Goal: Find specific page/section: Find specific page/section

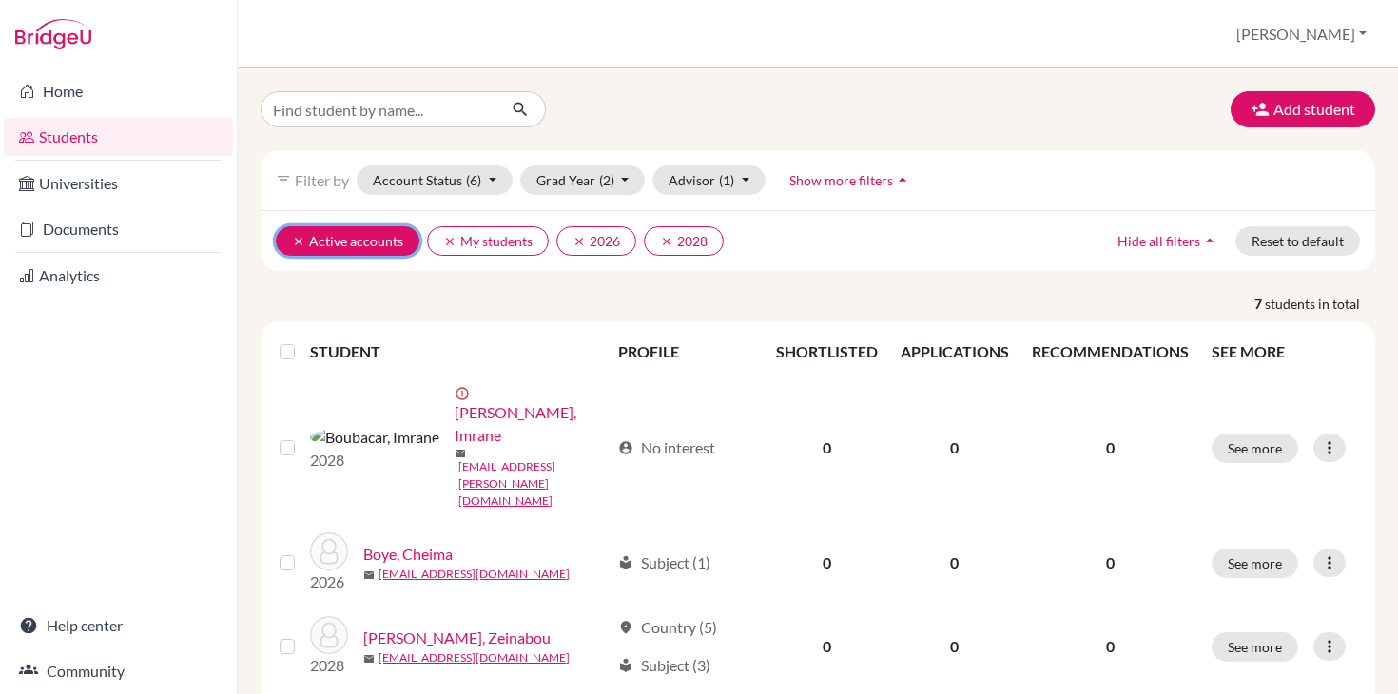
click at [362, 243] on button "clear Active accounts" at bounding box center [348, 240] width 144 height 29
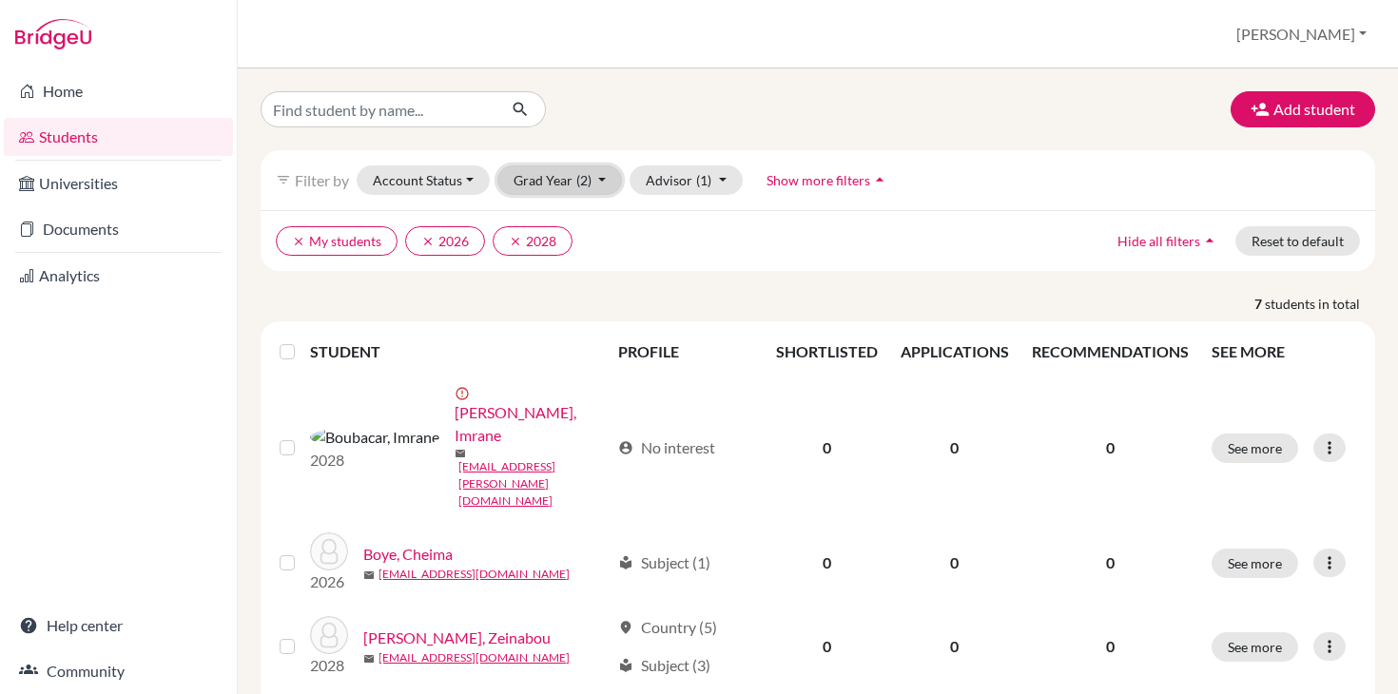
click at [601, 178] on button "Grad Year (2)" at bounding box center [560, 179] width 126 height 29
click at [542, 279] on span "2027" at bounding box center [538, 281] width 34 height 23
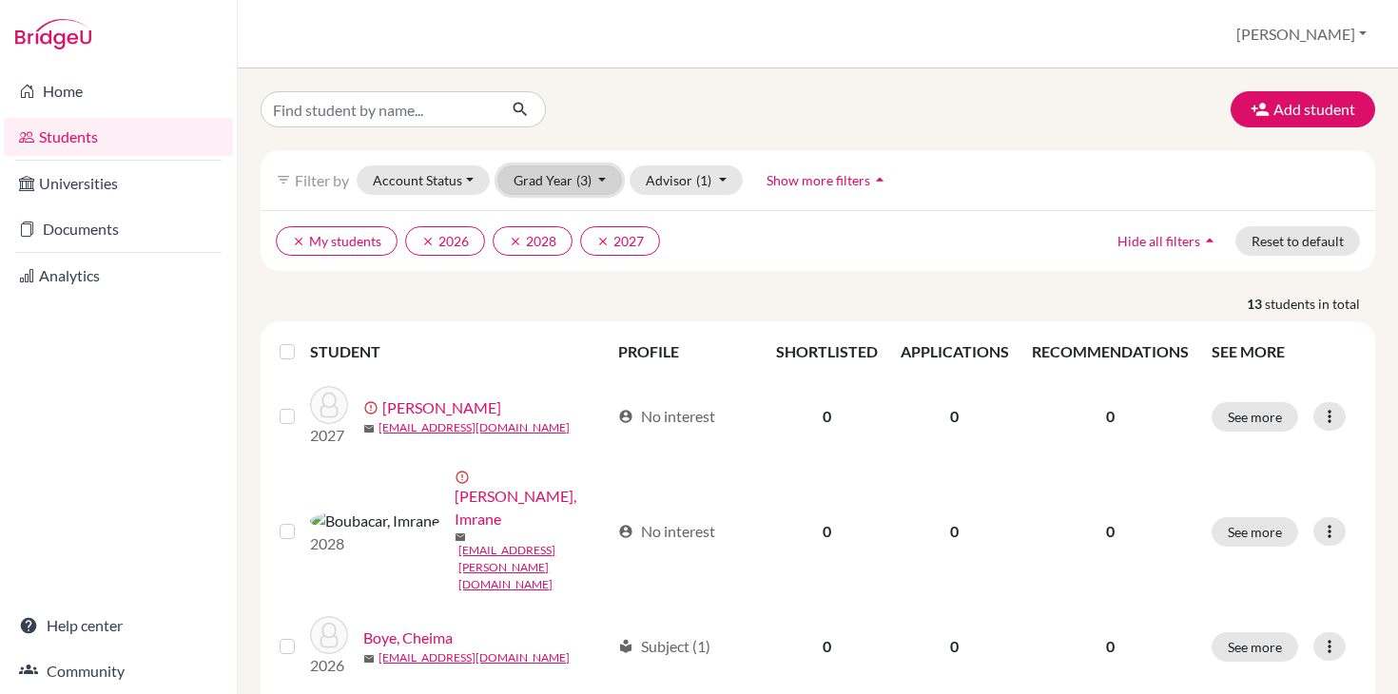
click at [605, 179] on button "Grad Year (3)" at bounding box center [560, 179] width 126 height 29
click at [550, 222] on span "2029" at bounding box center [538, 220] width 34 height 23
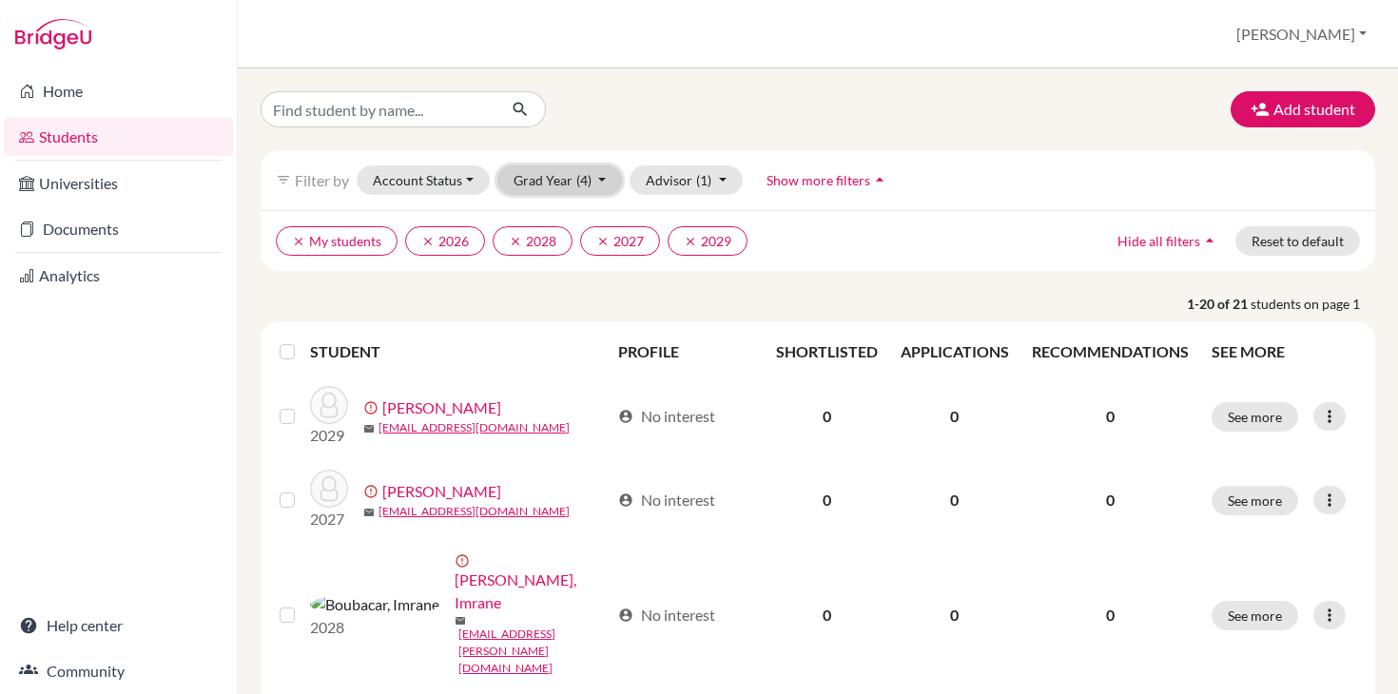
click at [601, 181] on button "Grad Year (4)" at bounding box center [560, 179] width 126 height 29
click at [759, 103] on div "Add student" at bounding box center [817, 109] width 1143 height 36
